Goal: Transaction & Acquisition: Download file/media

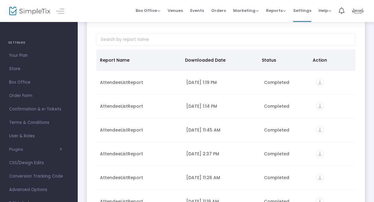
scroll to position [28, 0]
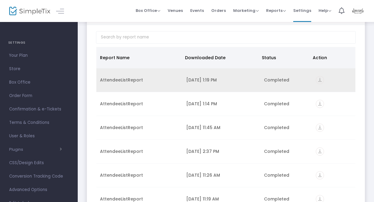
click at [215, 77] on td "[DATE] 1:19 PM" at bounding box center [222, 80] width 78 height 24
click at [316, 81] on icon "vertical_align_bottom" at bounding box center [320, 80] width 8 height 8
